Goal: Register for event/course

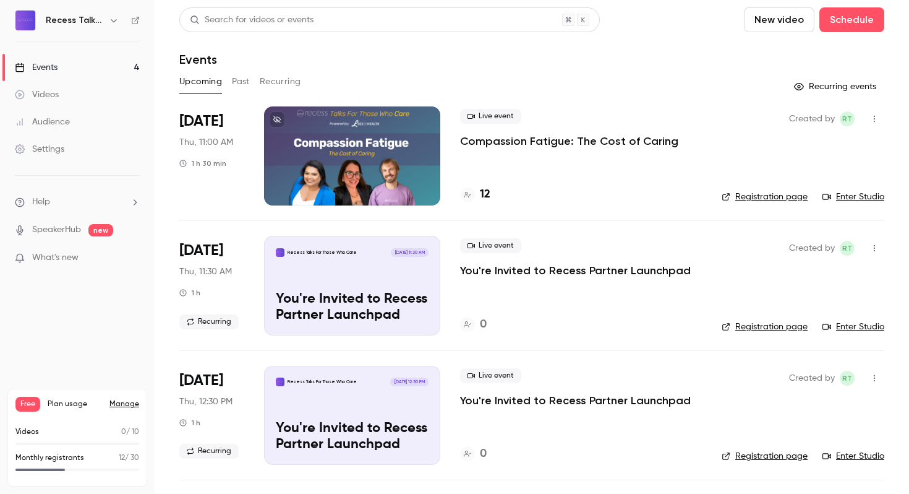
click at [520, 142] on p "Compassion Fatigue: The Cost of Caring" at bounding box center [569, 141] width 218 height 15
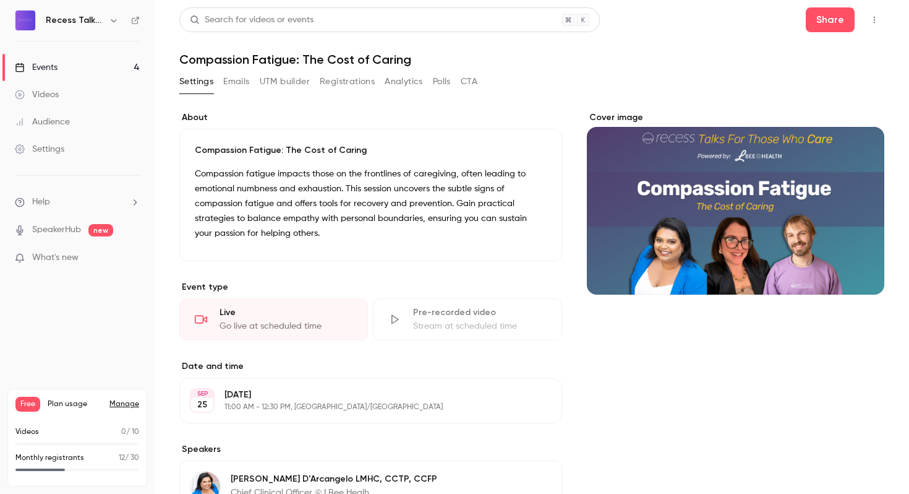
click at [327, 81] on button "Registrations" at bounding box center [347, 82] width 55 height 20
